Goal: Task Accomplishment & Management: Manage account settings

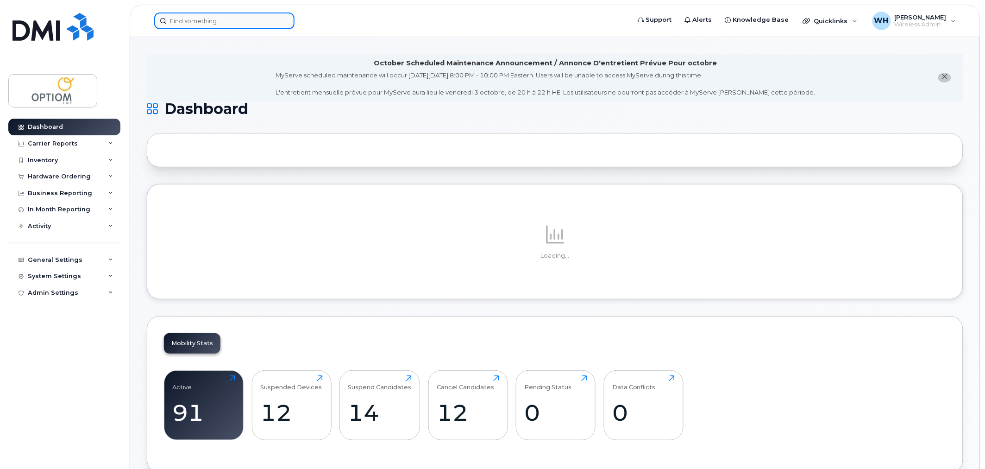
click at [228, 22] on input at bounding box center [224, 21] width 140 height 17
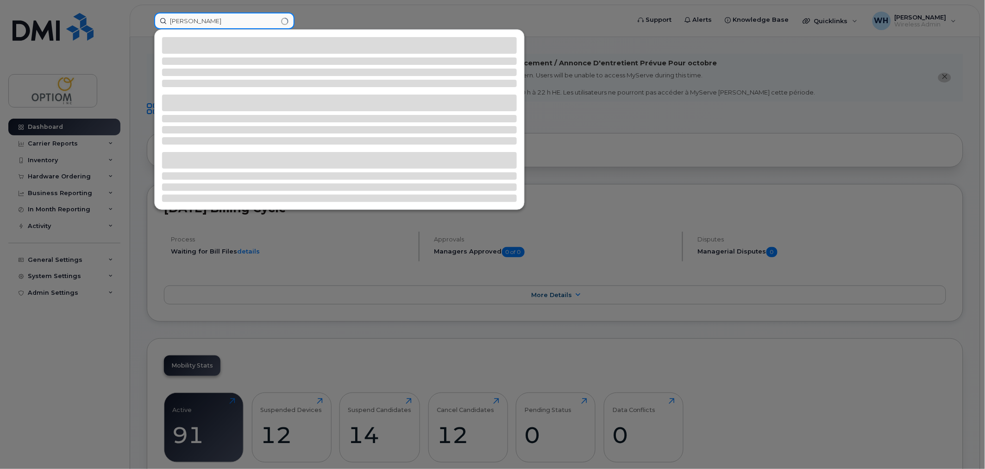
type input "[PERSON_NAME]"
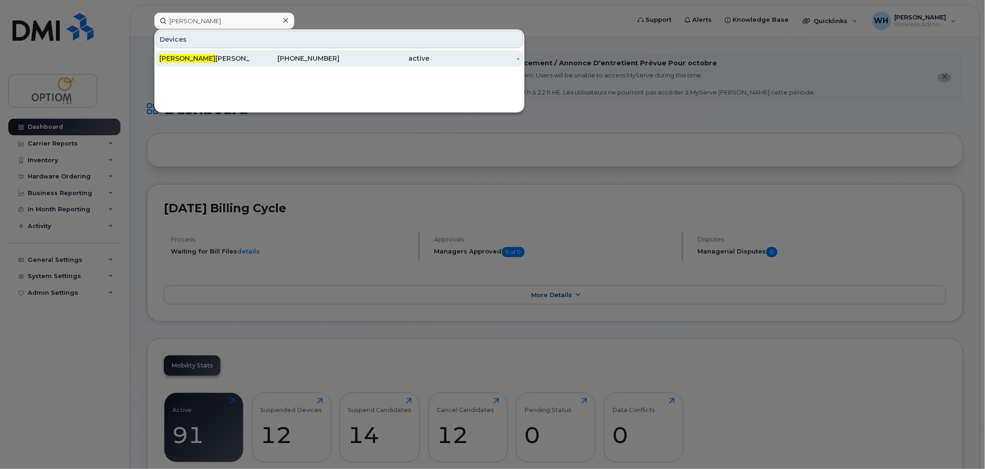
click at [227, 56] on div "[PERSON_NAME]" at bounding box center [204, 58] width 90 height 9
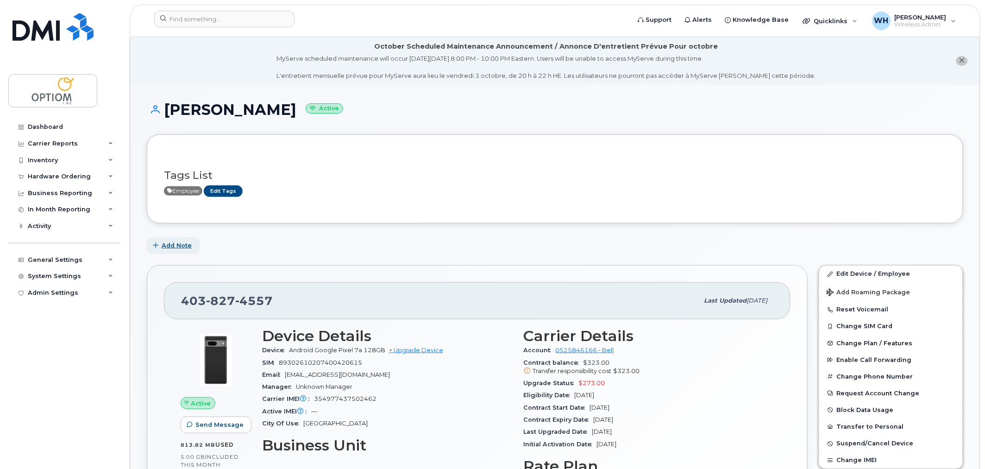
click at [177, 247] on span "Add Note" at bounding box center [177, 245] width 30 height 9
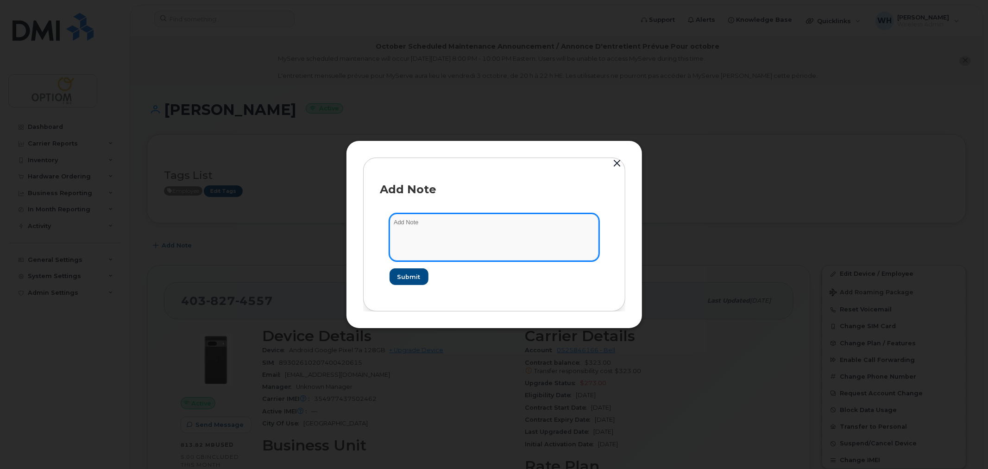
click at [406, 232] on textarea at bounding box center [493, 236] width 209 height 47
paste textarea "ITS-10348"
type textarea "ITS-10348"
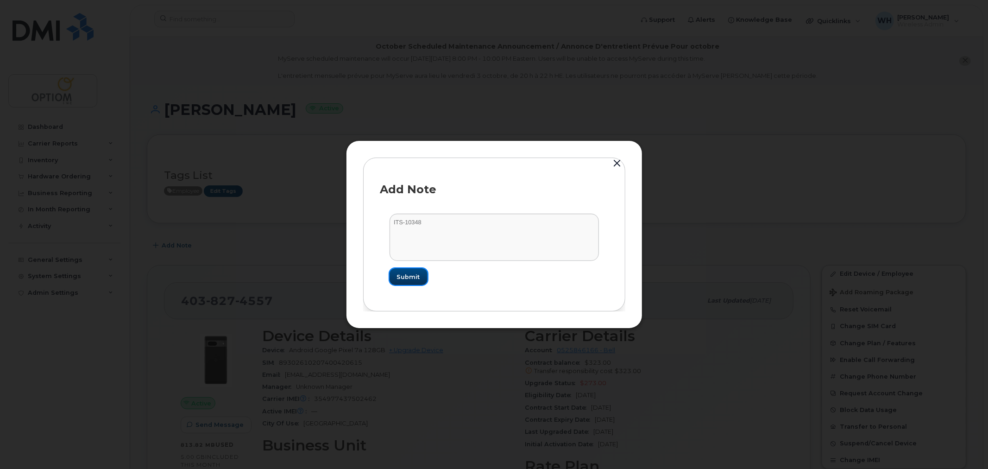
click at [410, 278] on span "Submit" at bounding box center [408, 276] width 23 height 9
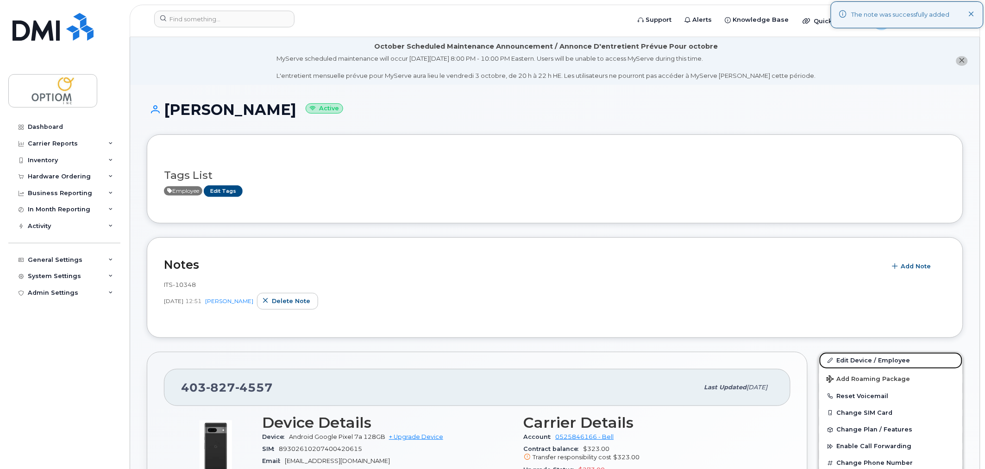
drag, startPoint x: 873, startPoint y: 362, endPoint x: 830, endPoint y: 332, distance: 52.5
click at [872, 362] on link "Edit Device / Employee" at bounding box center [891, 360] width 144 height 17
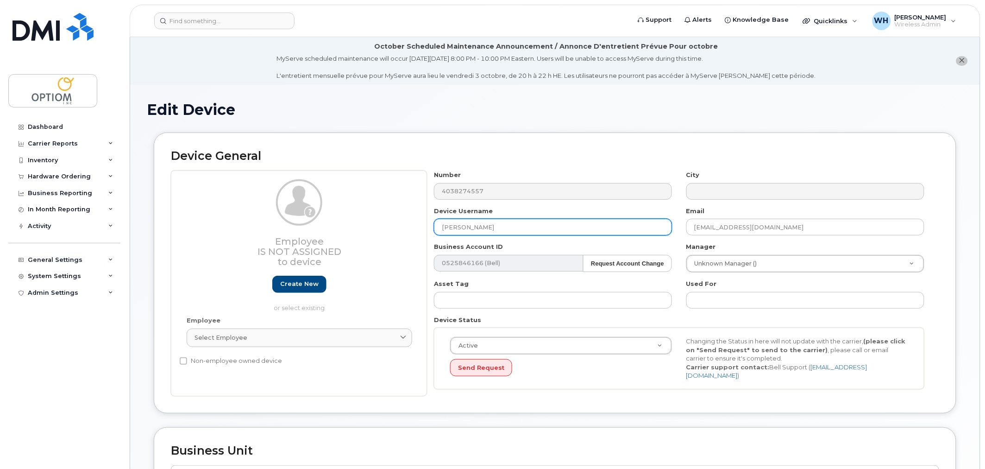
drag, startPoint x: 506, startPoint y: 229, endPoint x: 399, endPoint y: 228, distance: 107.0
click at [399, 228] on div "Employee Is not assigned to device Create new or select existing Employee Selec…" at bounding box center [555, 282] width 768 height 225
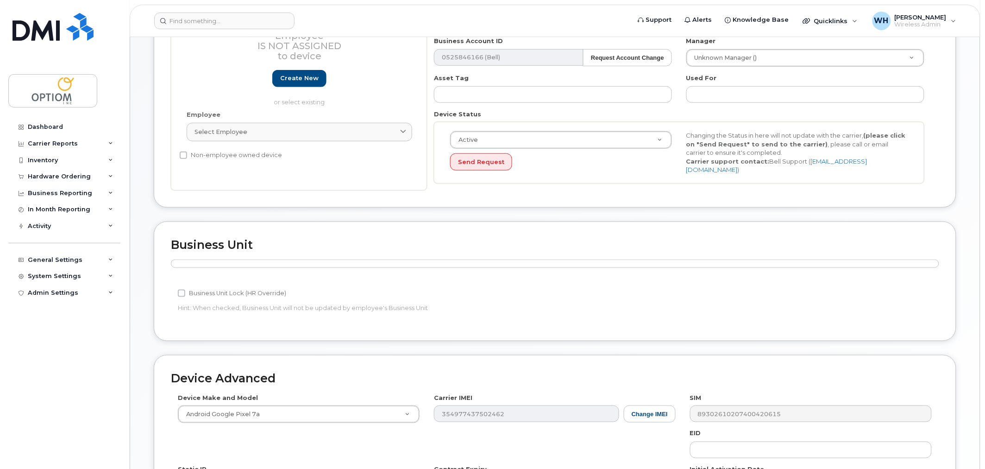
scroll to position [364, 0]
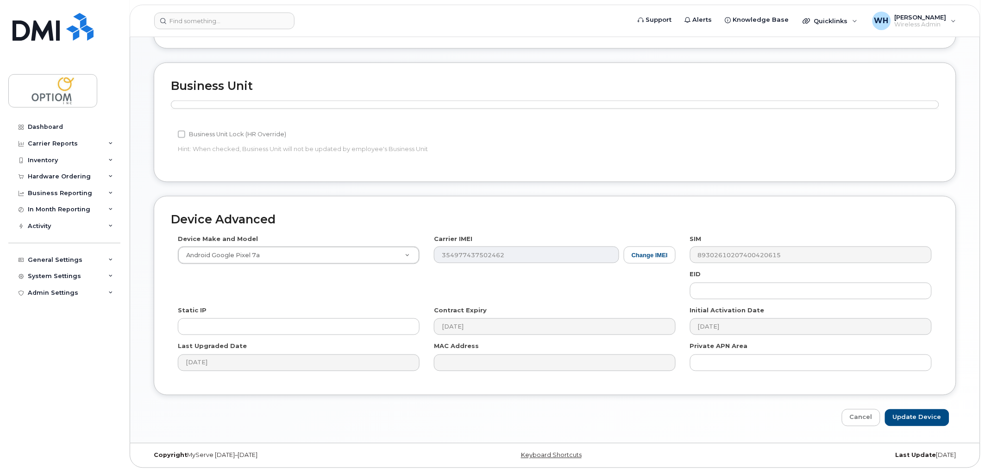
type input "Calgary Spare 2"
click at [907, 412] on input "Update Device" at bounding box center [917, 417] width 64 height 17
type input "Saving..."
